Goal: Task Accomplishment & Management: Use online tool/utility

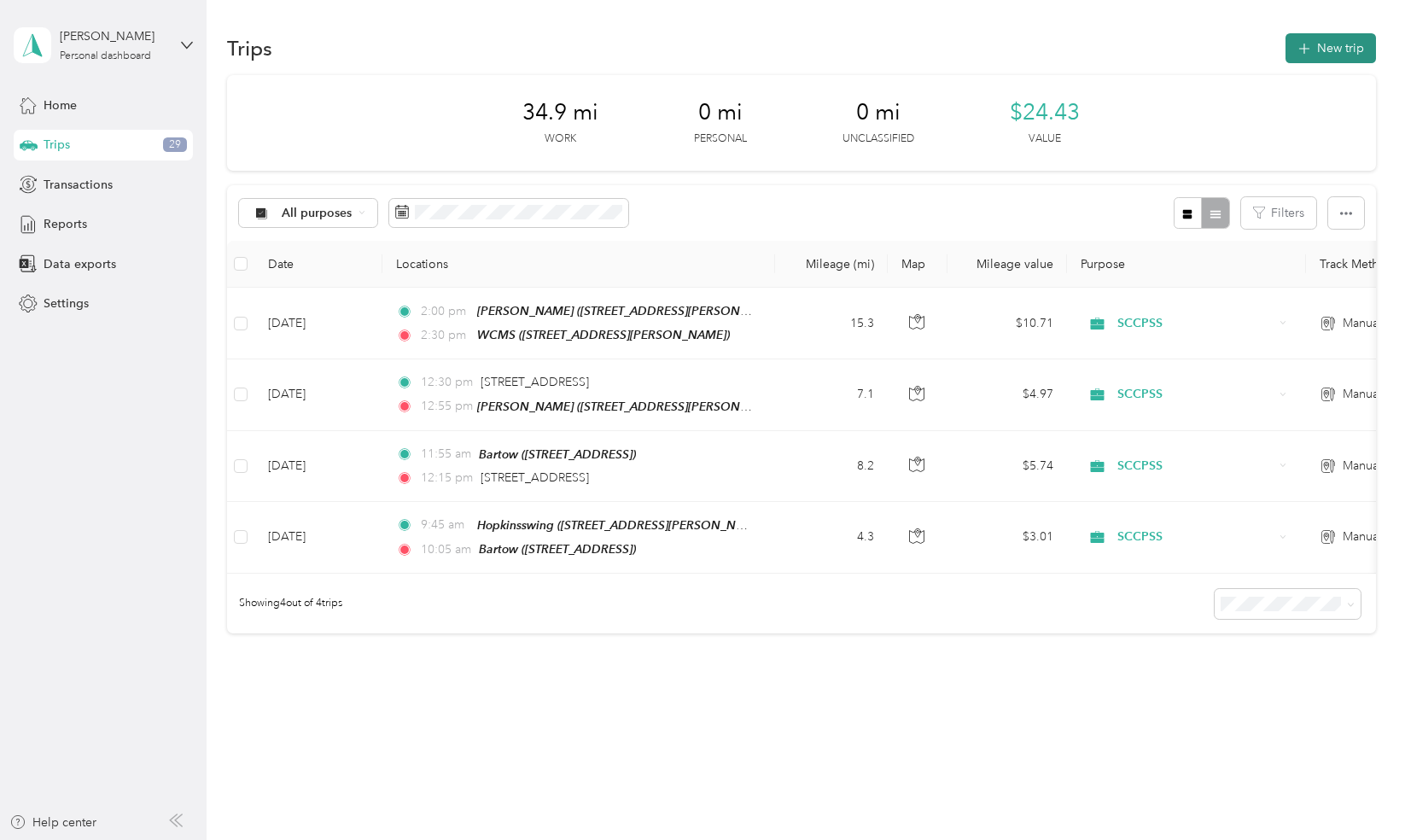
click at [1306, 50] on icon "button" at bounding box center [1304, 49] width 19 height 19
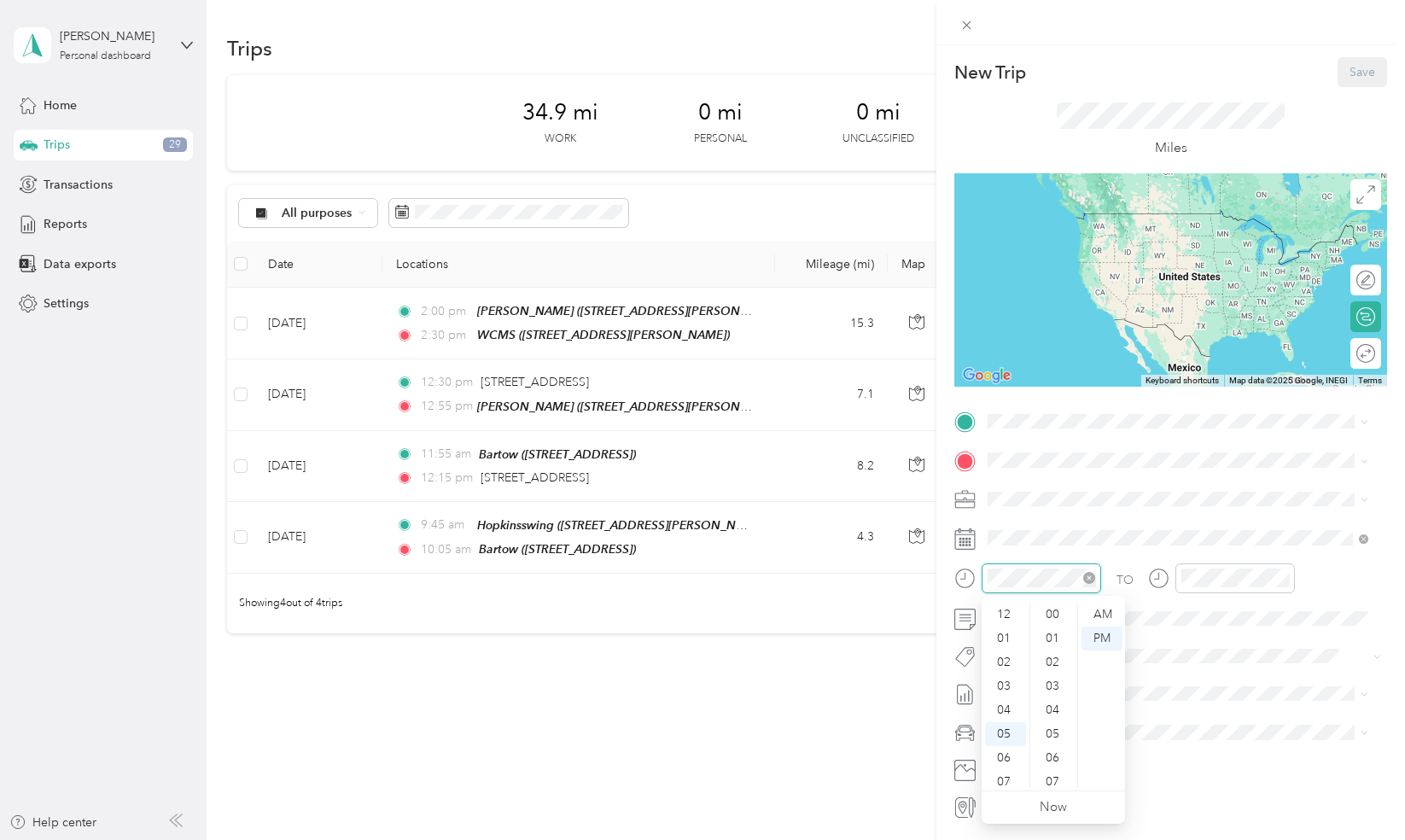
scroll to position [103, 0]
click at [1014, 606] on div "04" at bounding box center [1005, 608] width 41 height 24
click at [1052, 618] on div "21" at bounding box center [1054, 614] width 41 height 24
click at [1010, 606] on div "04" at bounding box center [1005, 608] width 41 height 24
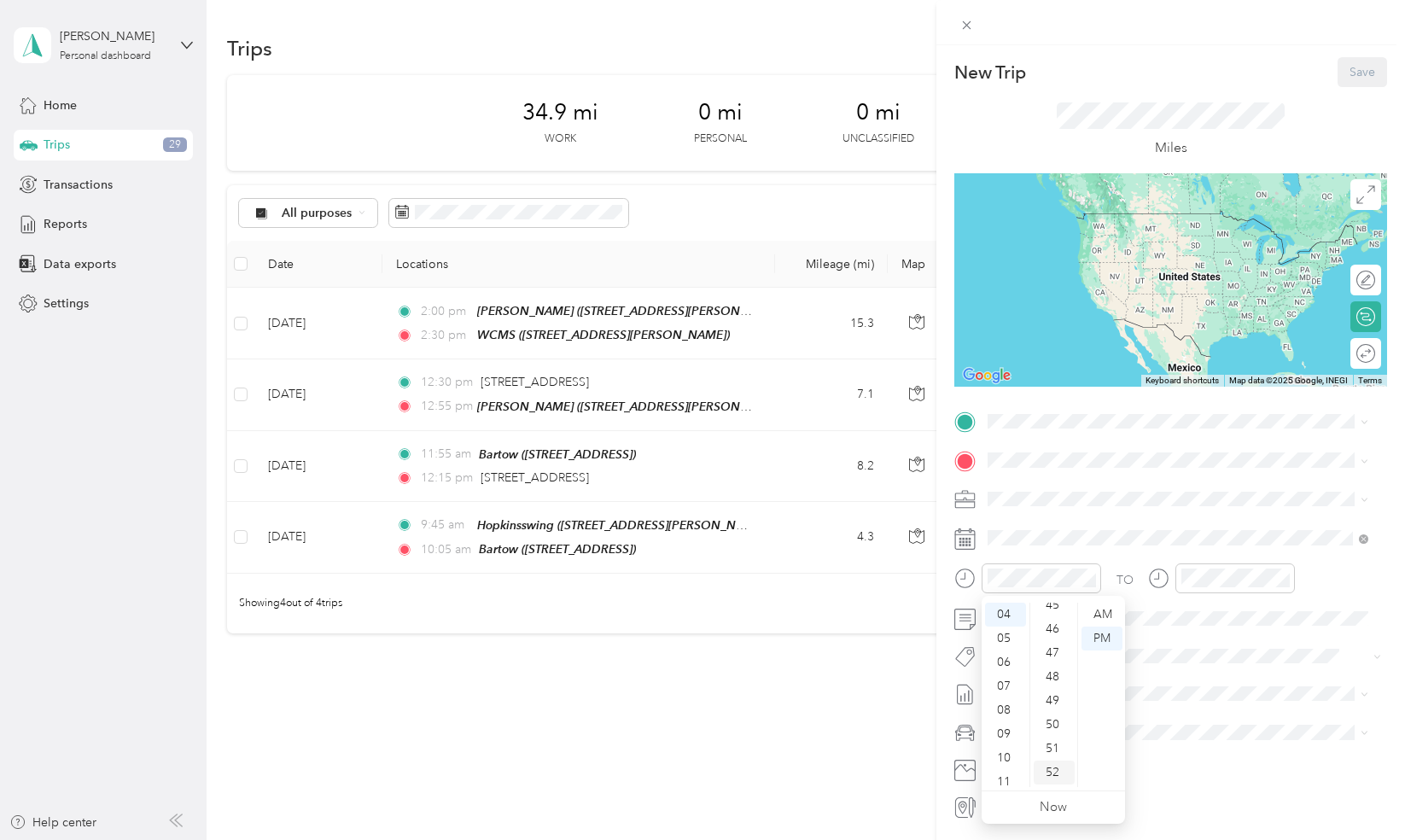
scroll to position [1085, 0]
click at [1057, 613] on div "45" at bounding box center [1054, 605] width 41 height 24
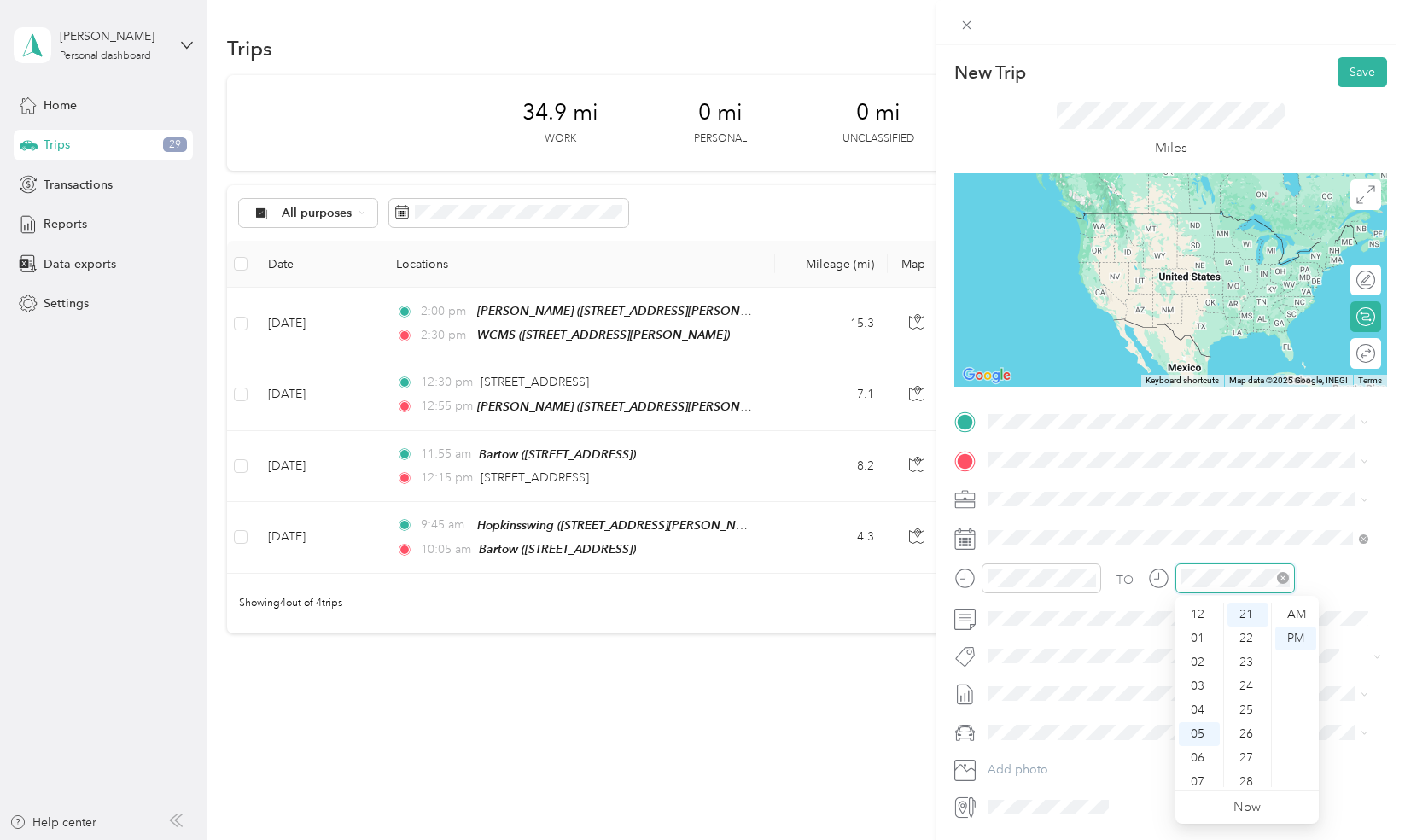
scroll to position [103, 0]
click at [1251, 640] on div "15" at bounding box center [1248, 639] width 41 height 24
click at [1121, 491] on div "TEAM WCMS" at bounding box center [1122, 491] width 204 height 21
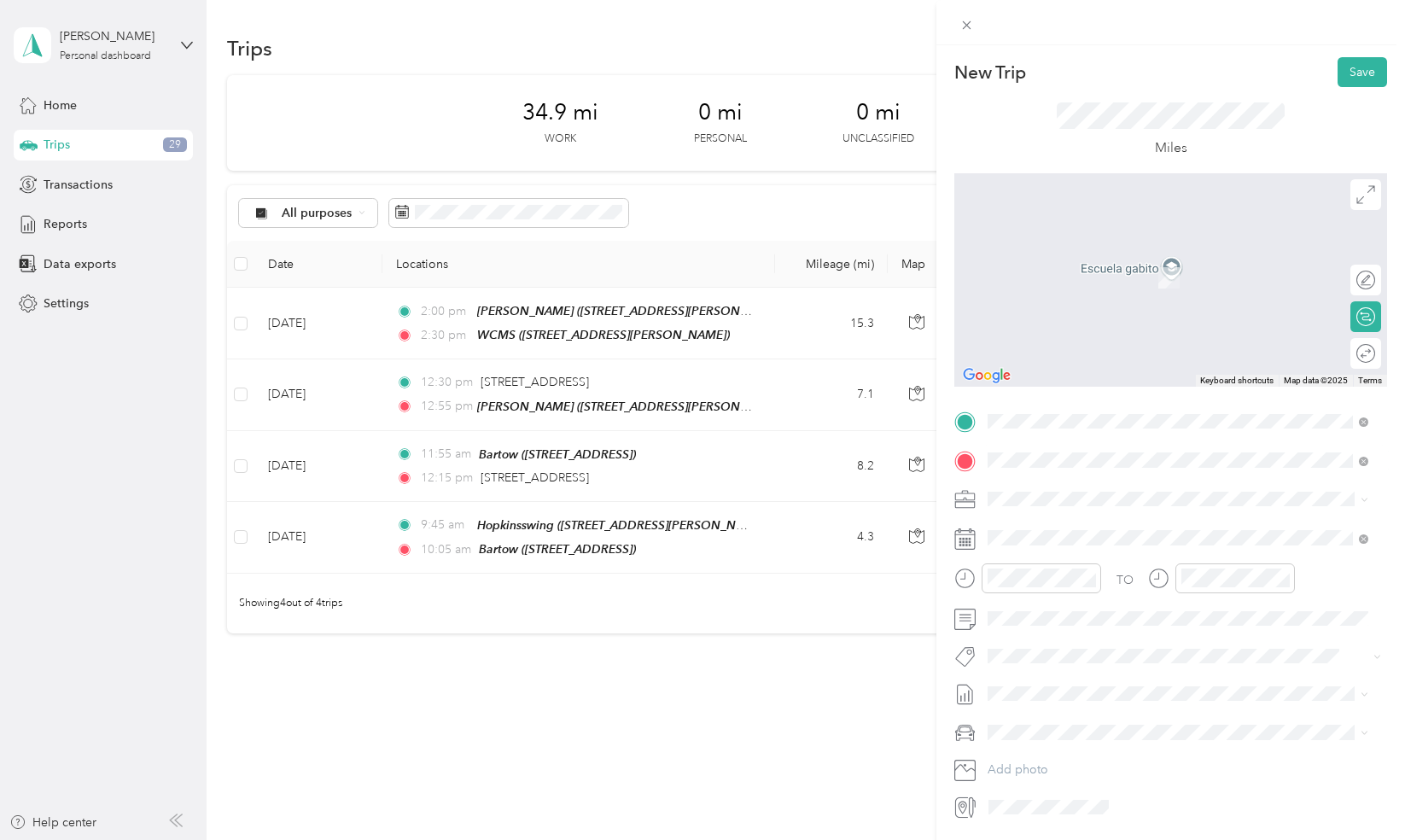
click at [1141, 605] on span "[STREET_ADDRESS][PERSON_NAME]" at bounding box center [1122, 612] width 204 height 14
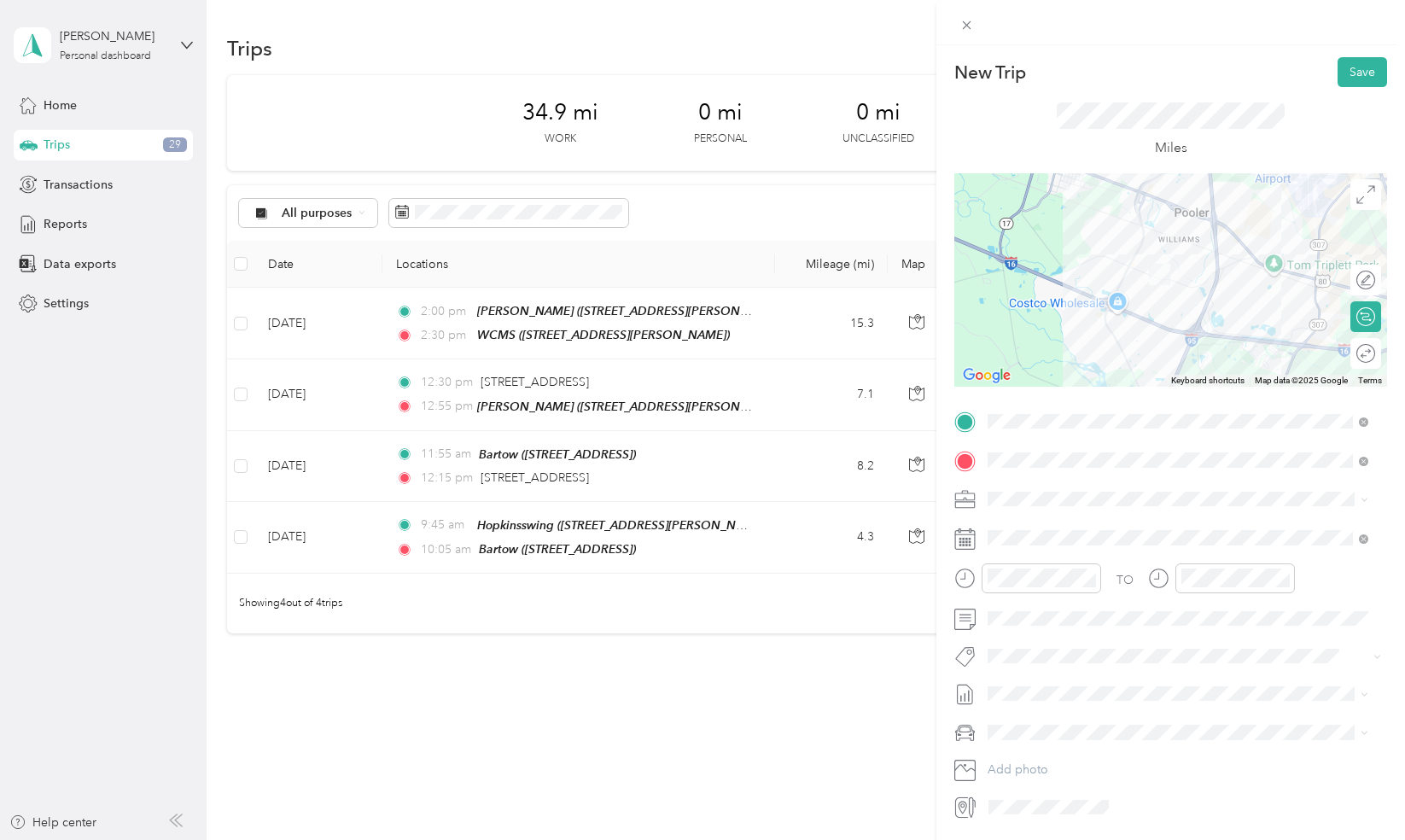
drag, startPoint x: 1030, startPoint y: 251, endPoint x: 1196, endPoint y: 313, distance: 177.2
click at [1196, 313] on div at bounding box center [1171, 279] width 433 height 213
click at [1196, 283] on div at bounding box center [1171, 279] width 433 height 213
click at [1196, 279] on div at bounding box center [1171, 279] width 433 height 213
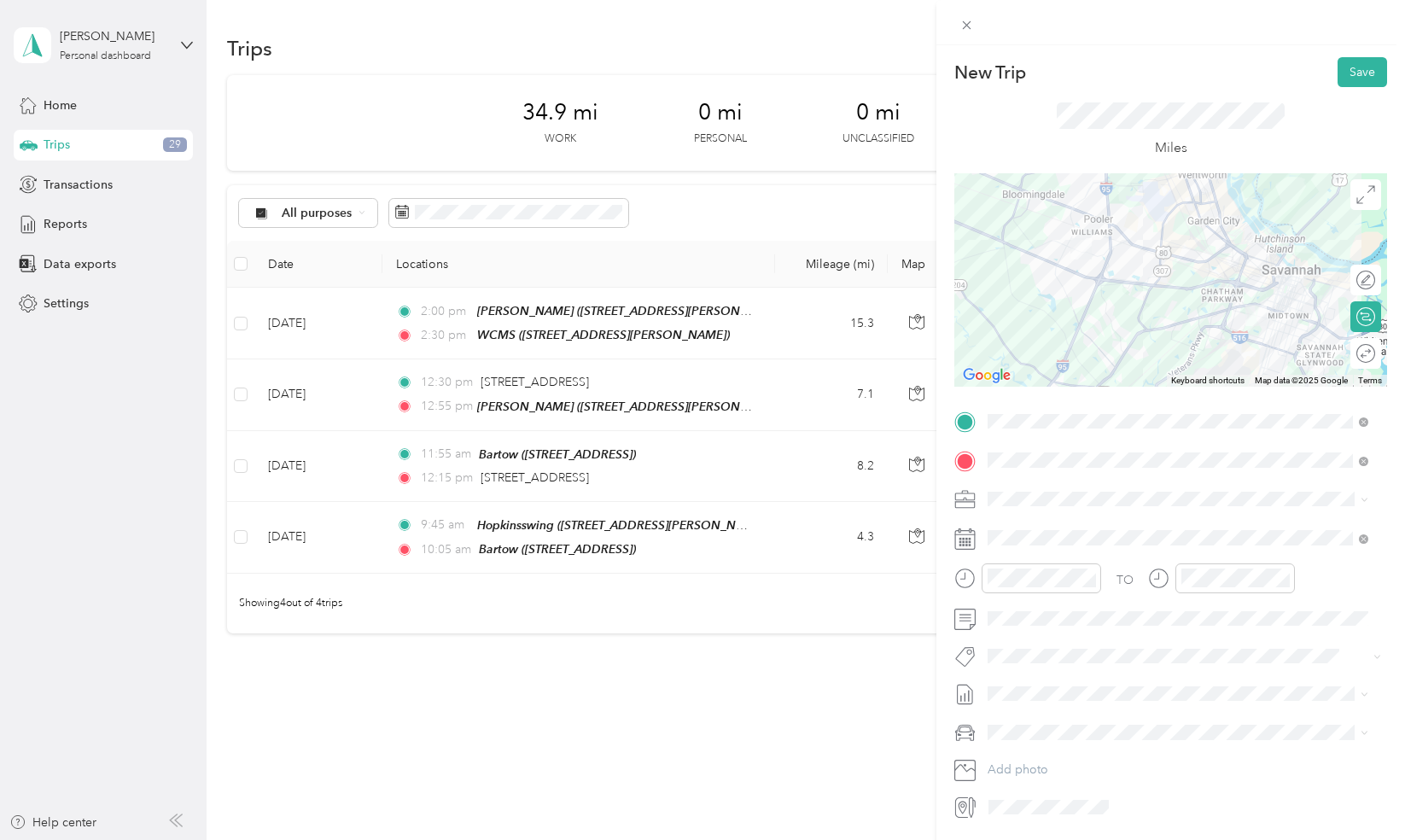
click at [1090, 285] on div at bounding box center [1171, 279] width 433 height 213
click at [1047, 264] on div at bounding box center [1171, 279] width 433 height 213
click at [1050, 266] on div at bounding box center [1171, 279] width 433 height 213
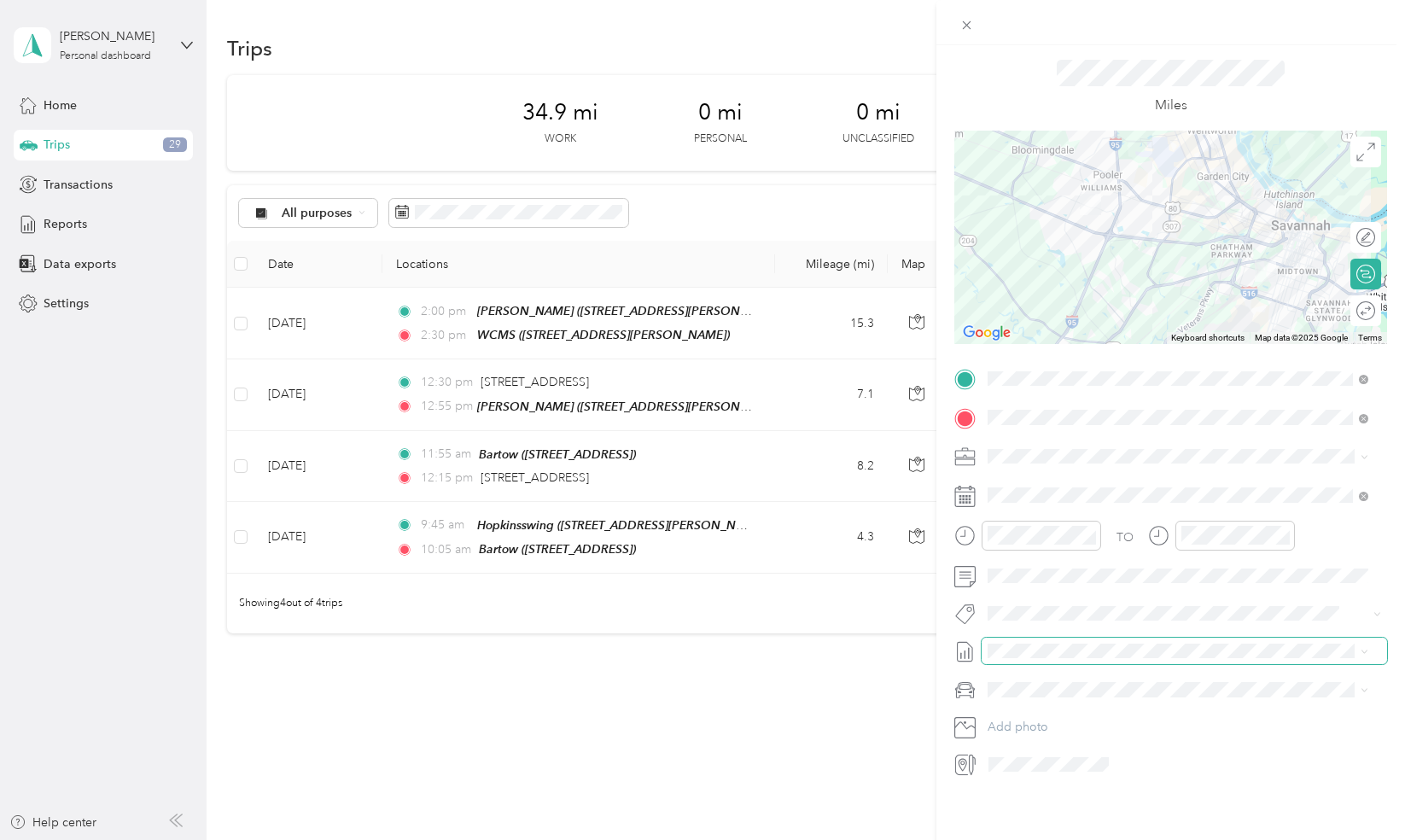
scroll to position [0, 0]
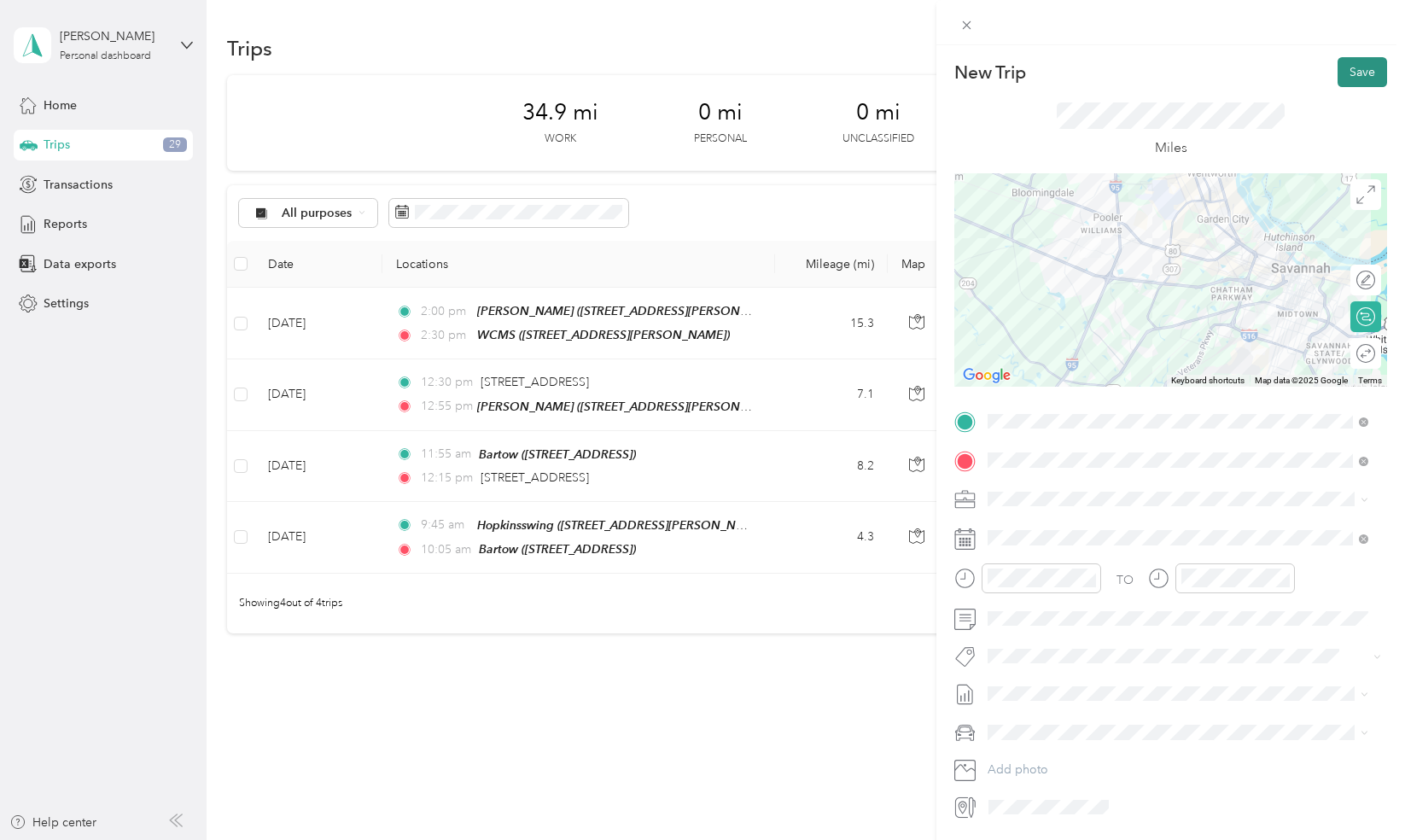
click at [1357, 61] on button "Save" at bounding box center [1363, 72] width 50 height 30
